Goal: Task Accomplishment & Management: Manage account settings

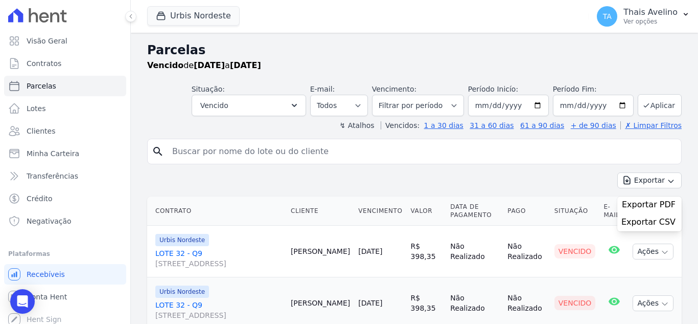
select select
drag, startPoint x: 51, startPoint y: 132, endPoint x: 106, endPoint y: 121, distance: 56.4
click at [51, 132] on span "Clientes" at bounding box center [41, 131] width 29 height 10
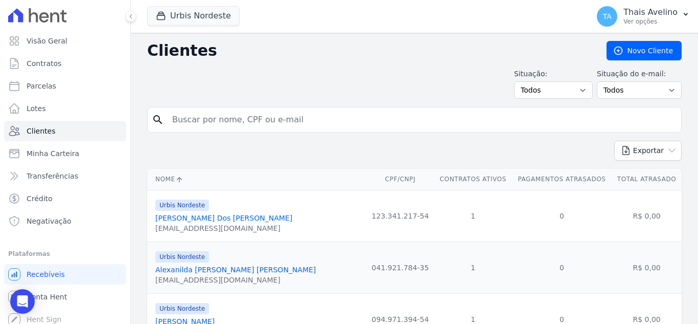
drag, startPoint x: 267, startPoint y: 133, endPoint x: 266, endPoint y: 113, distance: 20.0
click at [268, 130] on form "search" at bounding box center [414, 124] width 535 height 34
click at [266, 113] on input "search" at bounding box center [421, 119] width 511 height 20
type input "[PERSON_NAME]"
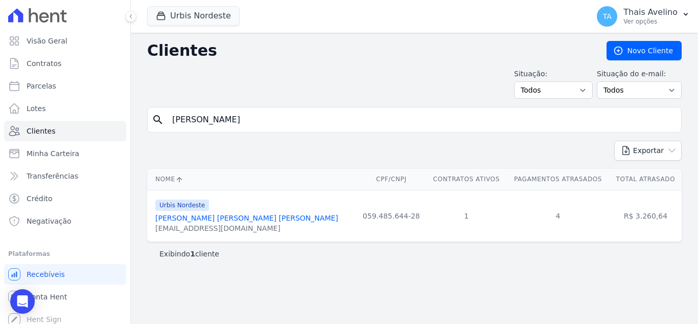
click at [233, 216] on link "[PERSON_NAME] [PERSON_NAME] [PERSON_NAME]" at bounding box center [246, 218] width 183 height 8
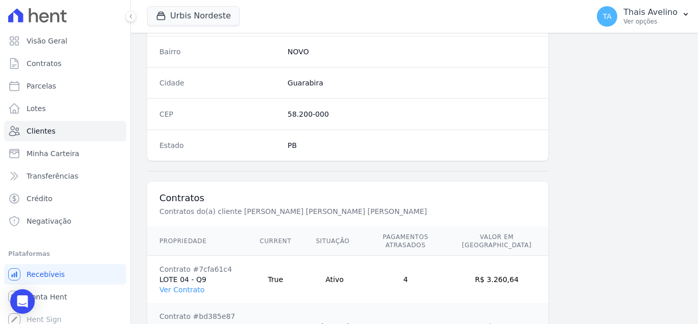
scroll to position [680, 0]
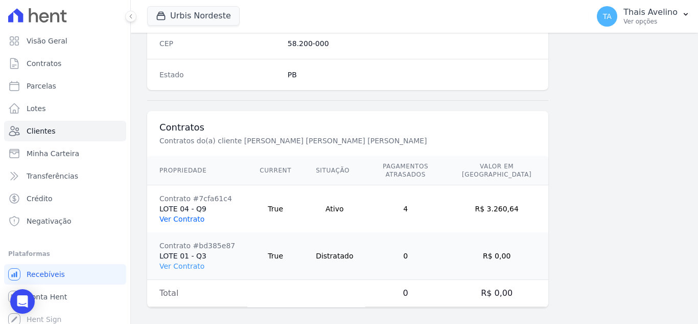
click at [195, 215] on link "Ver Contrato" at bounding box center [181, 219] width 45 height 8
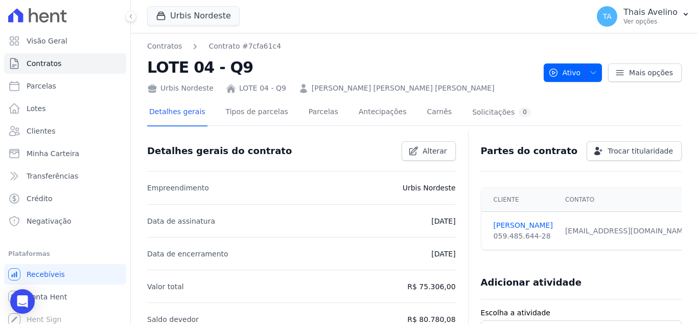
click at [292, 119] on div "Detalhes gerais Tipos de parcelas [GEOGRAPHIC_DATA] Antecipações [PERSON_NAME] …" at bounding box center [340, 112] width 386 height 27
click at [307, 116] on link "Parcelas" at bounding box center [324, 112] width 34 height 27
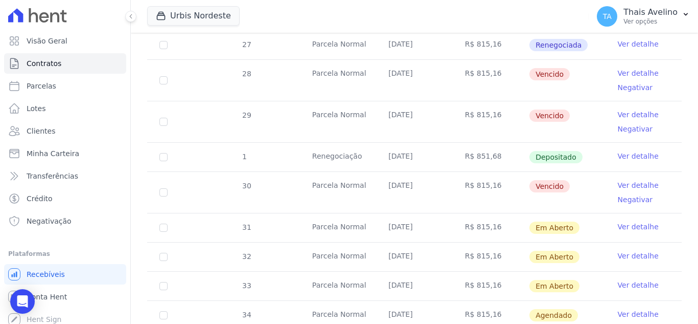
scroll to position [358, 0]
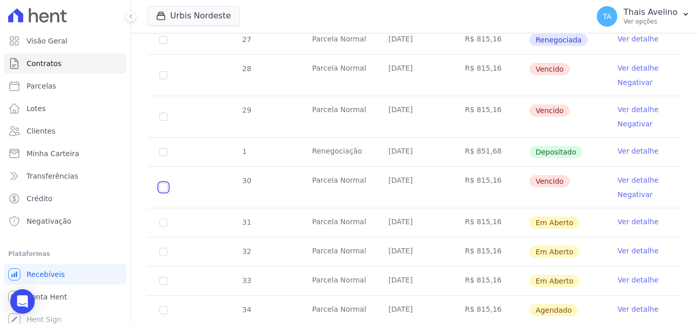
click at [162, 183] on input "checkbox" at bounding box center [163, 187] width 8 height 8
checkbox input "true"
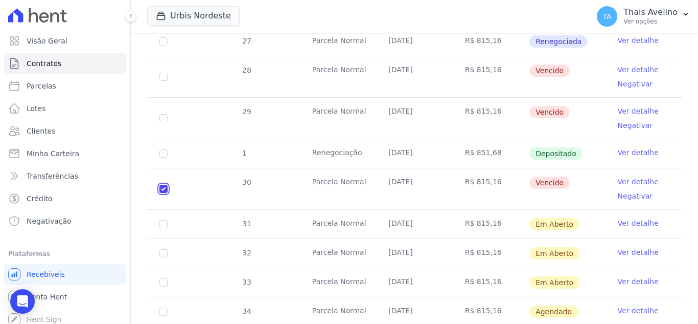
scroll to position [376, 0]
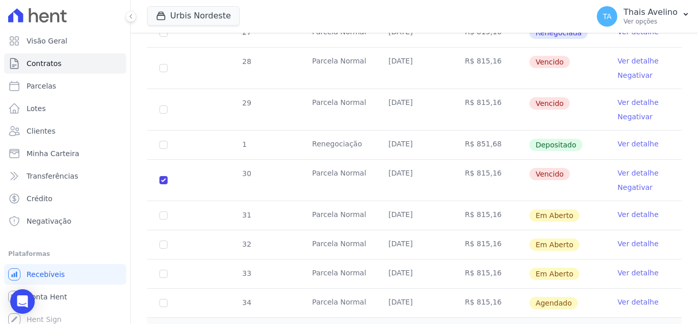
click at [167, 178] on td "30" at bounding box center [163, 179] width 33 height 41
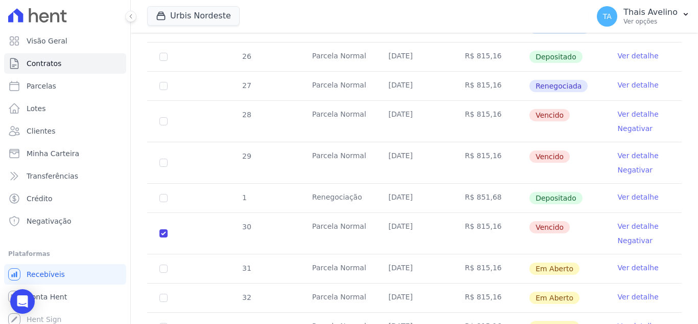
scroll to position [274, 0]
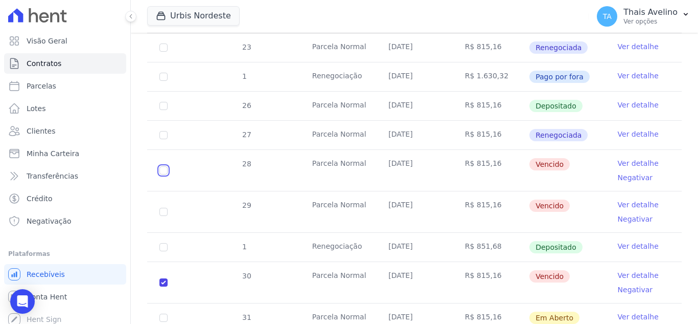
click at [160, 169] on input "checkbox" at bounding box center [163, 170] width 8 height 8
checkbox input "true"
click at [164, 282] on input "checkbox" at bounding box center [163, 282] width 8 height 8
checkbox input "false"
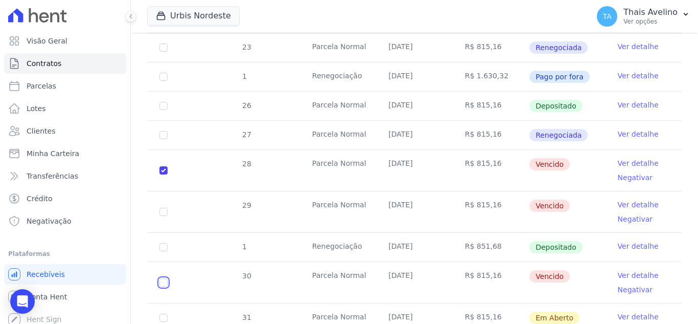
checkbox input "true"
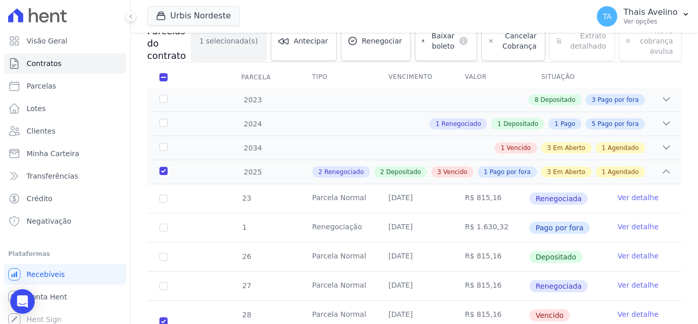
scroll to position [121, 0]
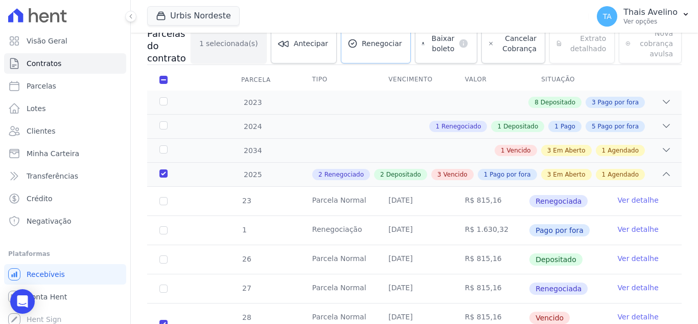
click at [376, 50] on link "Renegociar" at bounding box center [376, 44] width 70 height 40
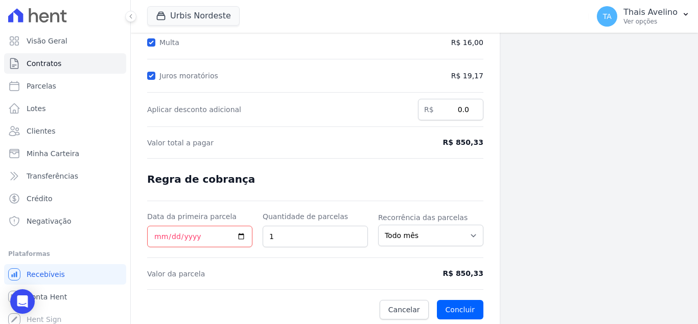
scroll to position [189, 0]
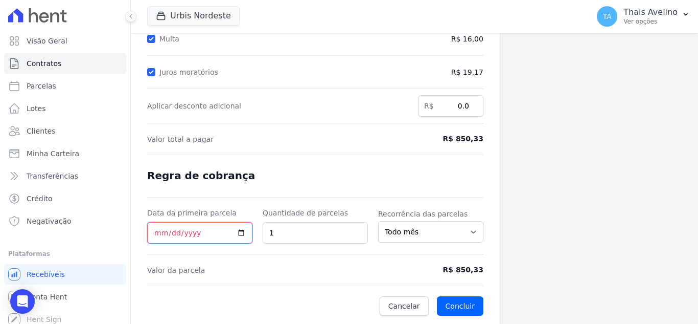
click at [161, 235] on input "Data da primeira parcela" at bounding box center [199, 232] width 105 height 21
type input "[DATE]"
click at [379, 134] on span "Valor total a pagar" at bounding box center [271, 139] width 249 height 10
click at [462, 303] on button "Concluir" at bounding box center [460, 305] width 47 height 19
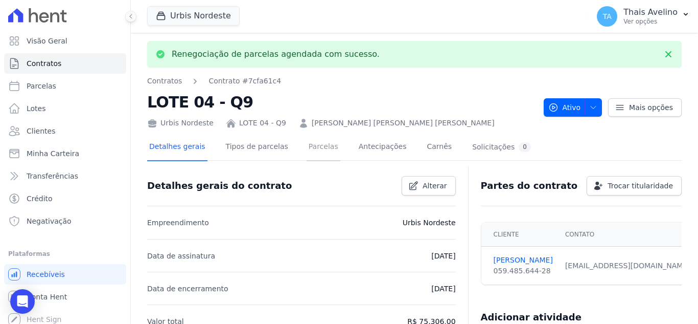
click at [307, 148] on link "Parcelas" at bounding box center [324, 147] width 34 height 27
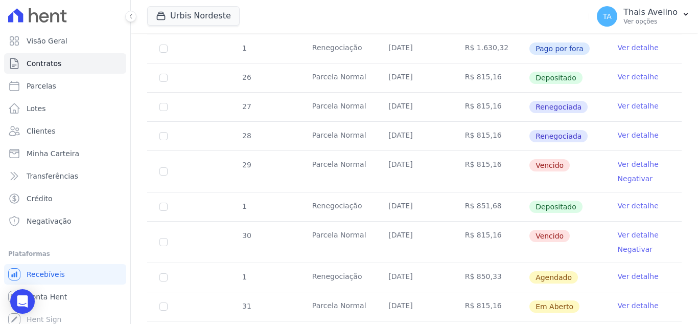
scroll to position [307, 0]
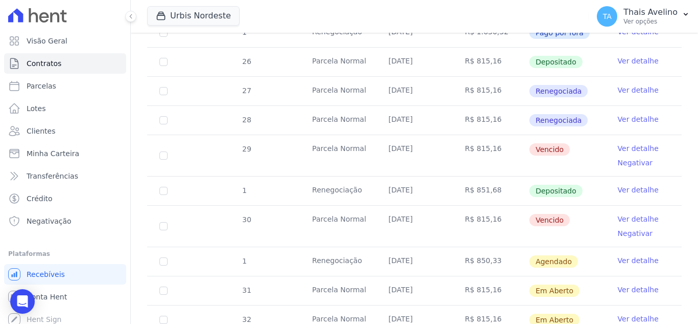
click at [624, 255] on link "Ver detalhe" at bounding box center [638, 260] width 41 height 10
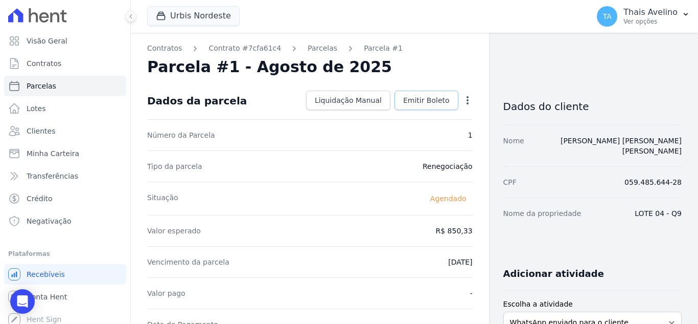
drag, startPoint x: 432, startPoint y: 98, endPoint x: 432, endPoint y: 106, distance: 8.2
click at [431, 98] on span "Emitir Boleto" at bounding box center [426, 100] width 47 height 10
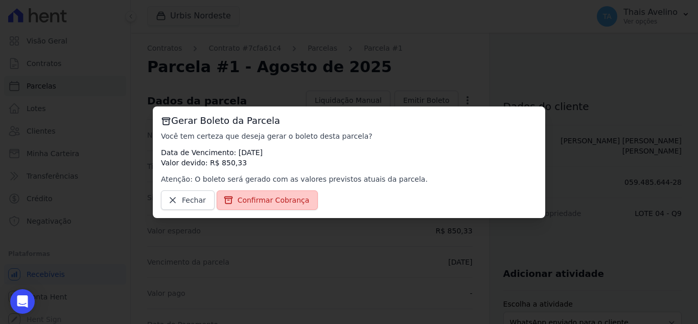
click at [290, 197] on span "Confirmar Cobrança" at bounding box center [274, 200] width 72 height 10
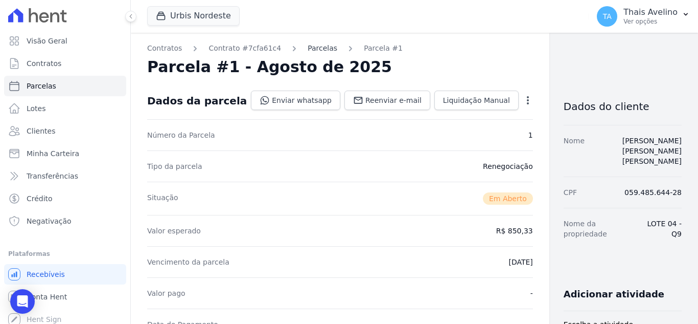
click at [308, 51] on link "Parcelas" at bounding box center [323, 48] width 30 height 11
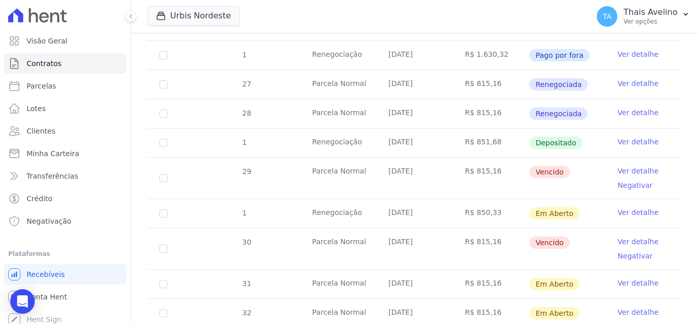
scroll to position [358, 0]
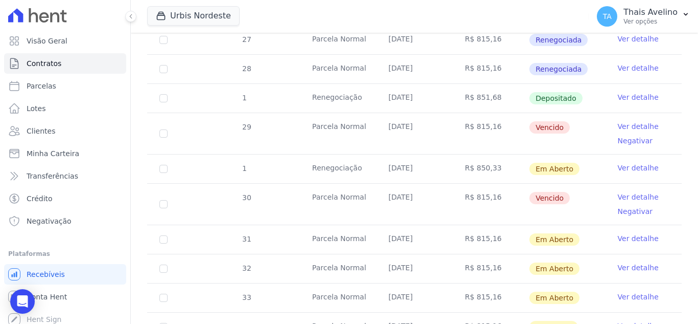
click at [622, 163] on link "Ver detalhe" at bounding box center [638, 168] width 41 height 10
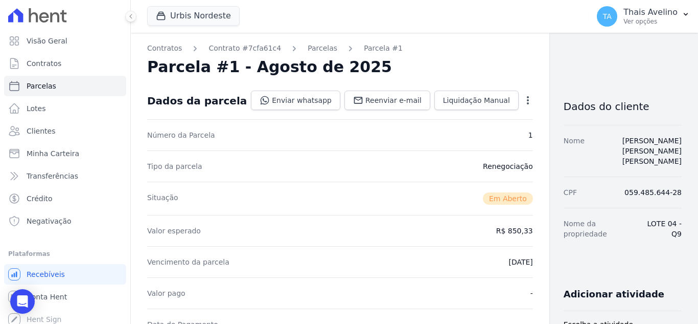
click at [523, 103] on icon "button" at bounding box center [528, 100] width 10 height 10
click at [357, 198] on div "Situação Em [GEOGRAPHIC_DATA]" at bounding box center [340, 197] width 386 height 33
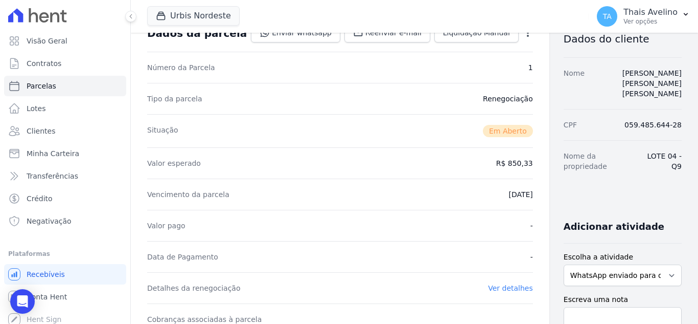
scroll to position [256, 0]
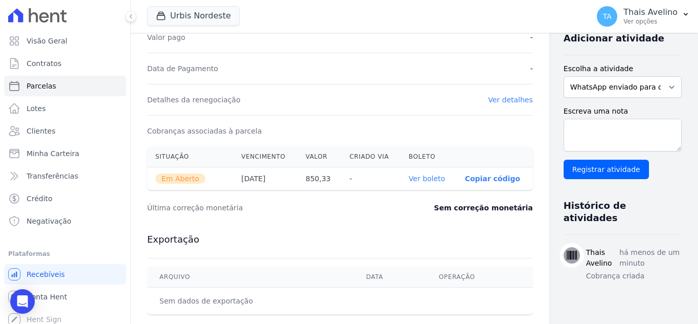
click at [409, 178] on link "Ver boleto" at bounding box center [427, 178] width 36 height 8
